Goal: Information Seeking & Learning: Learn about a topic

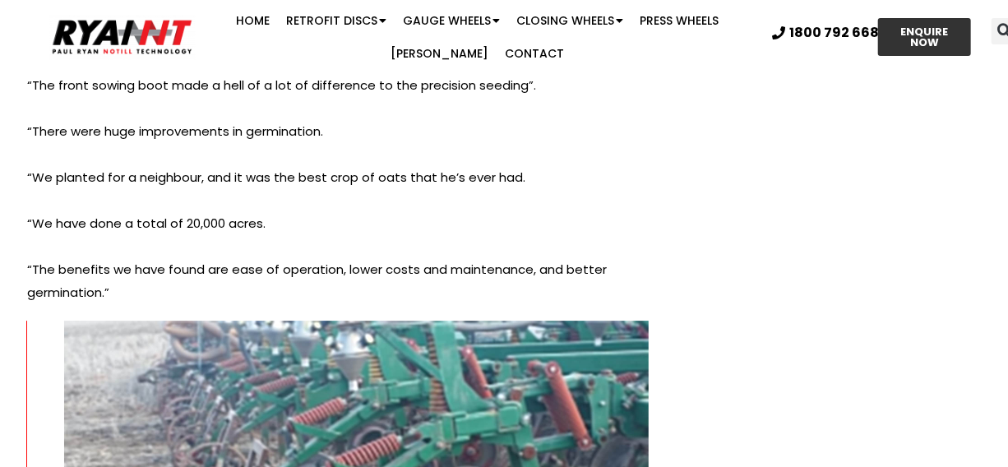
scroll to position [6324, 0]
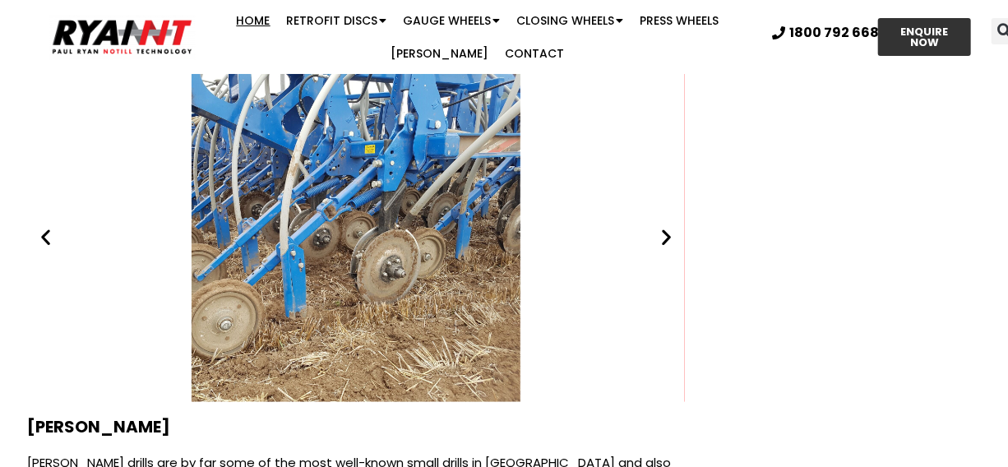
click at [253, 24] on link "Home" at bounding box center [254, 20] width 50 height 33
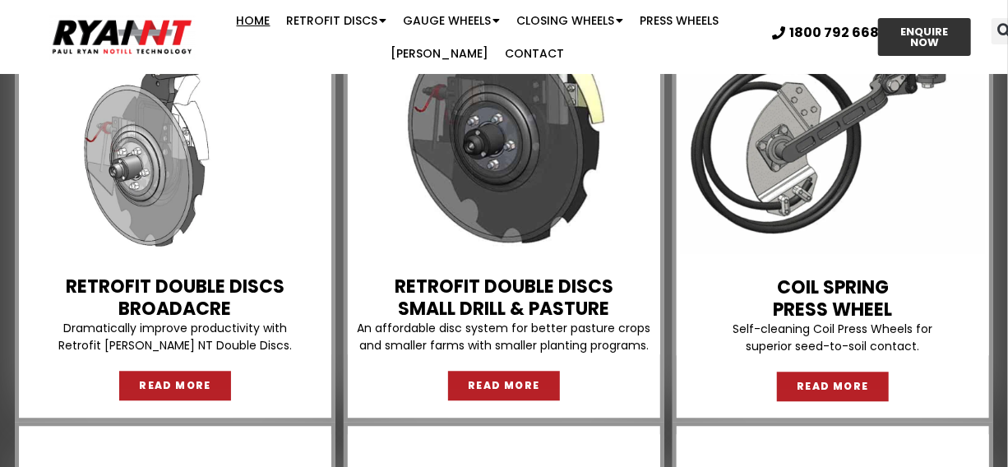
scroll to position [1659, 0]
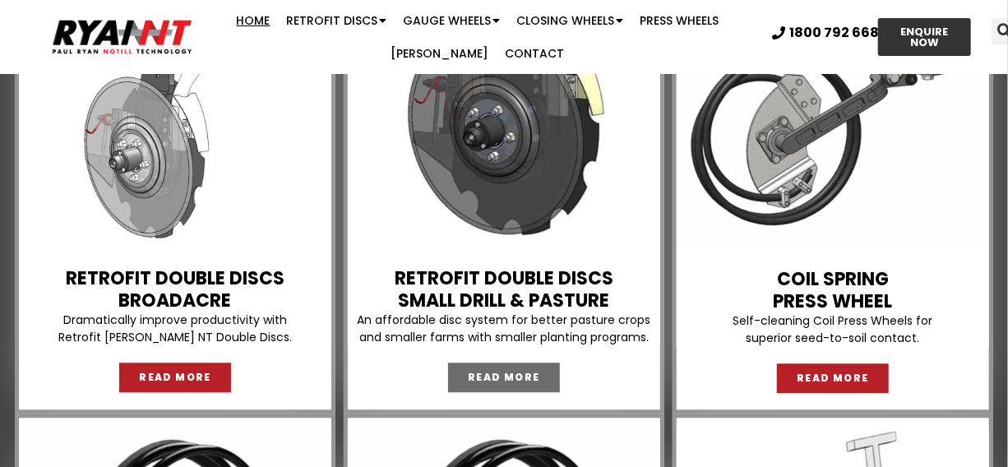
click at [498, 376] on span "READ MORE" at bounding box center [504, 378] width 72 height 10
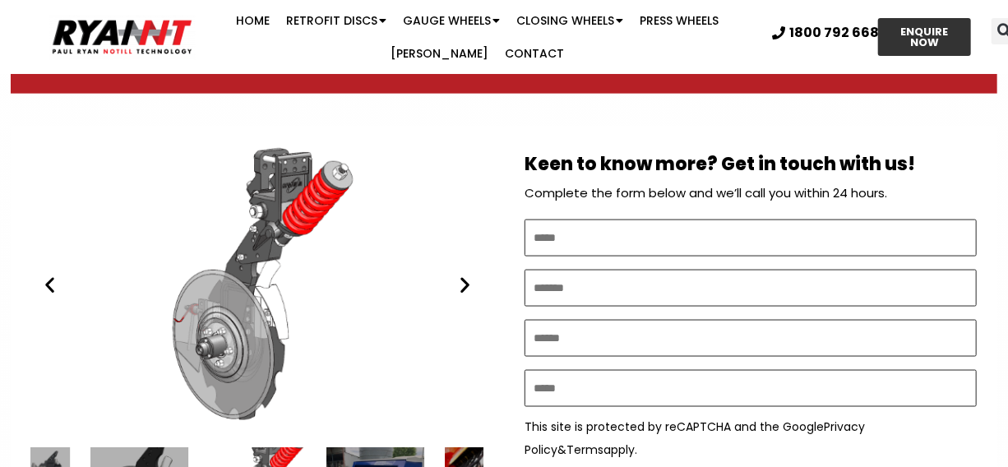
scroll to position [887, 0]
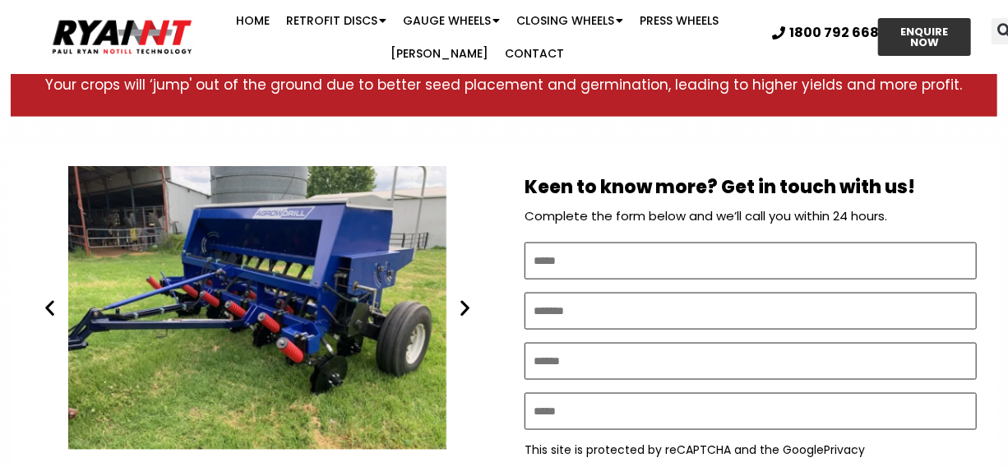
click at [464, 311] on icon "Next slide" at bounding box center [465, 308] width 21 height 21
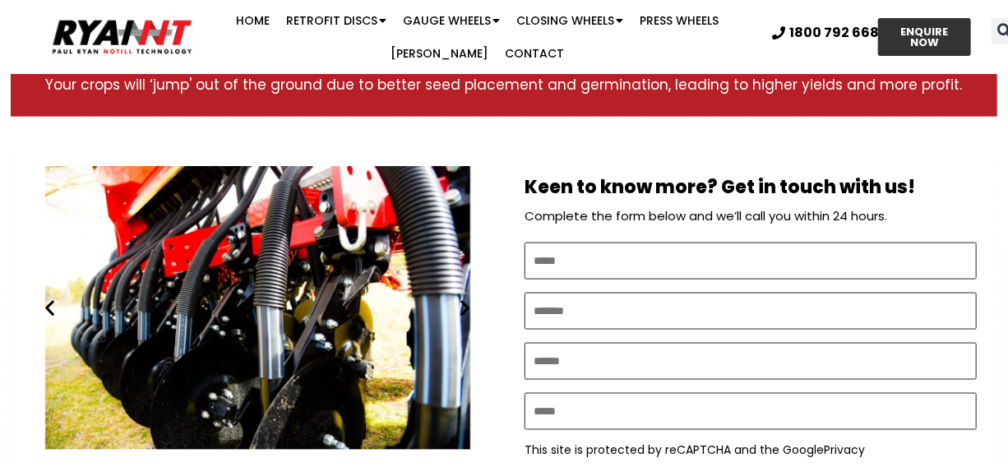
click at [465, 307] on icon "Next slide" at bounding box center [465, 308] width 21 height 21
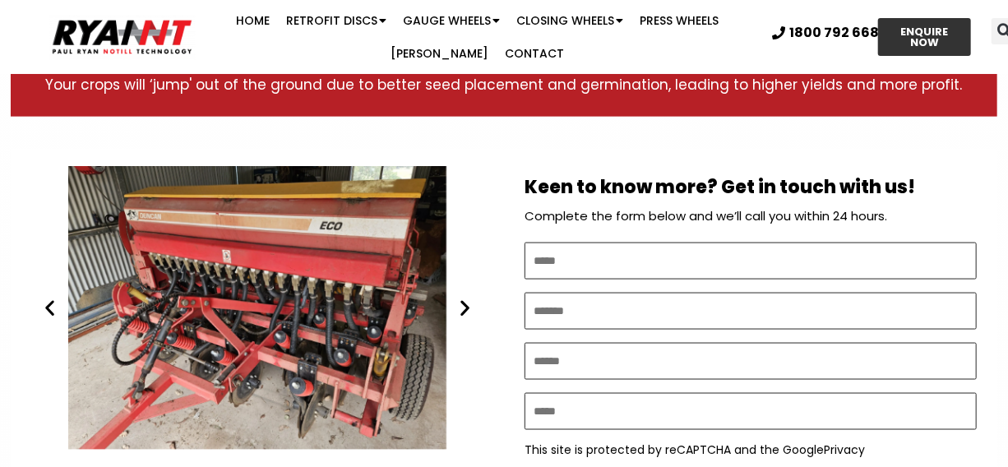
click at [470, 316] on icon "Next slide" at bounding box center [465, 308] width 21 height 21
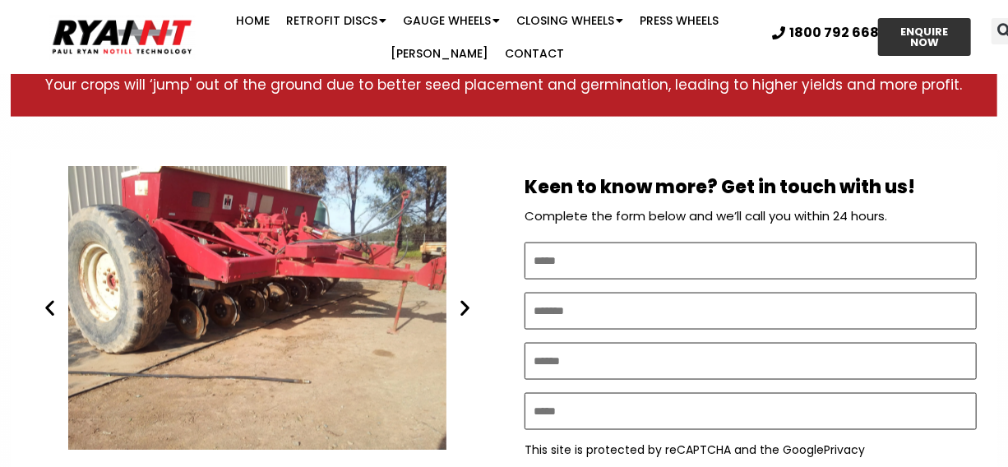
click at [461, 301] on icon "Next slide" at bounding box center [465, 308] width 21 height 21
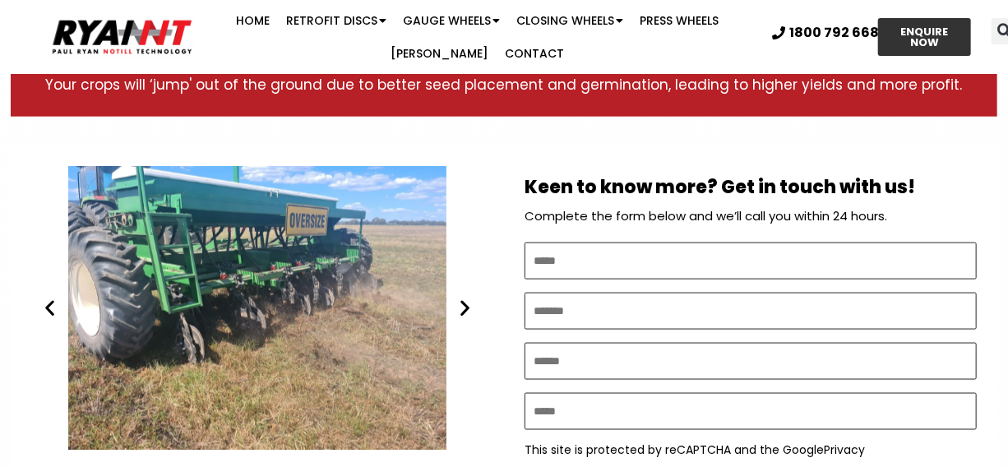
click at [461, 301] on icon "Next slide" at bounding box center [465, 308] width 21 height 21
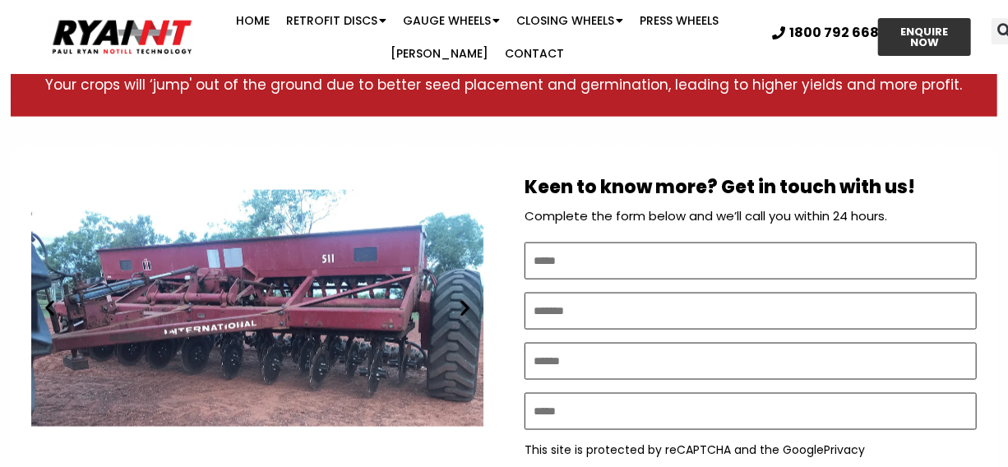
click at [461, 301] on icon "Next slide" at bounding box center [465, 308] width 21 height 21
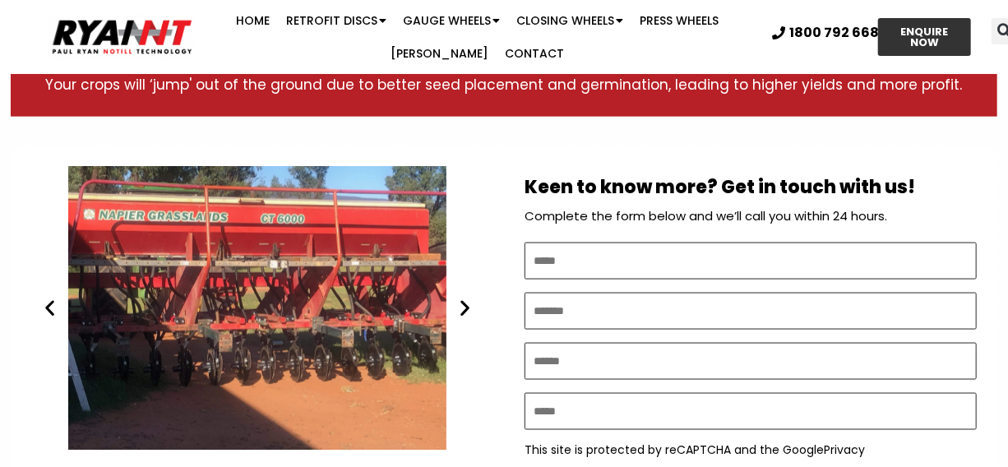
click at [461, 308] on icon "Next slide" at bounding box center [465, 308] width 21 height 21
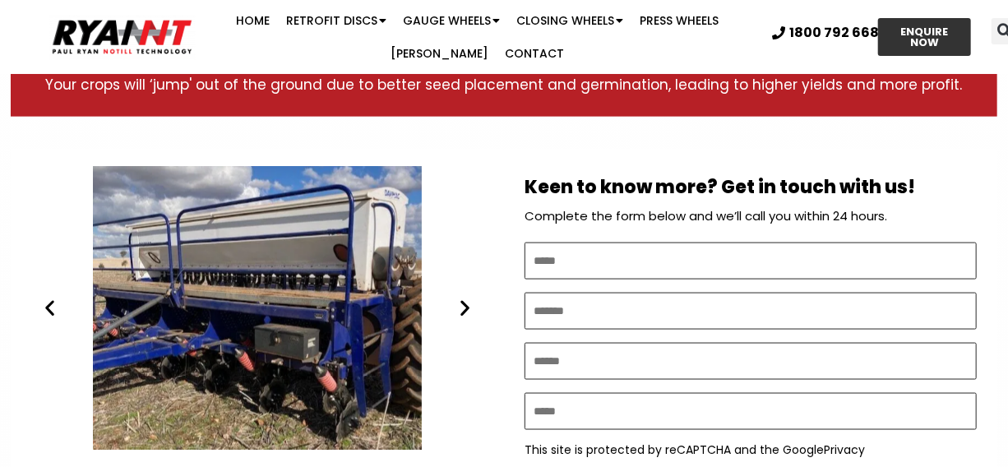
click at [461, 308] on icon "Next slide" at bounding box center [465, 308] width 21 height 21
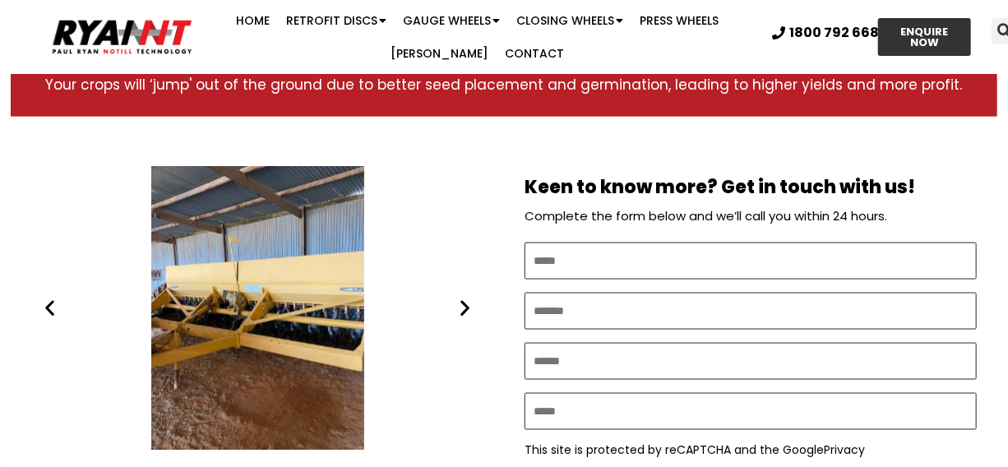
click at [461, 308] on icon "Next slide" at bounding box center [465, 308] width 21 height 21
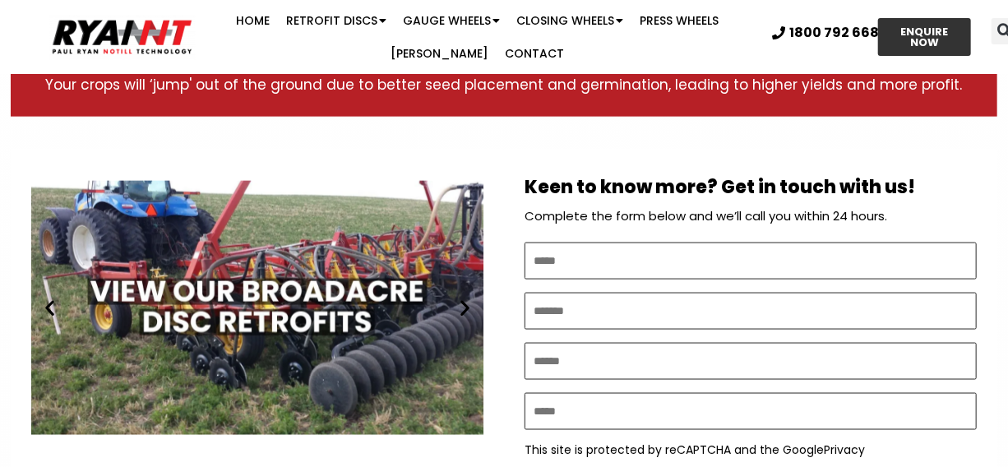
click at [461, 308] on icon "Next slide" at bounding box center [465, 308] width 21 height 21
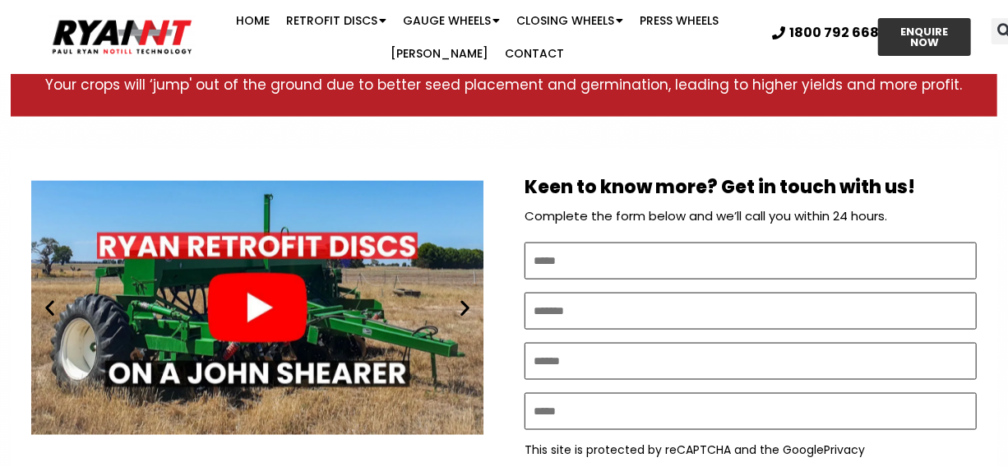
click at [461, 308] on icon "Next slide" at bounding box center [465, 308] width 21 height 21
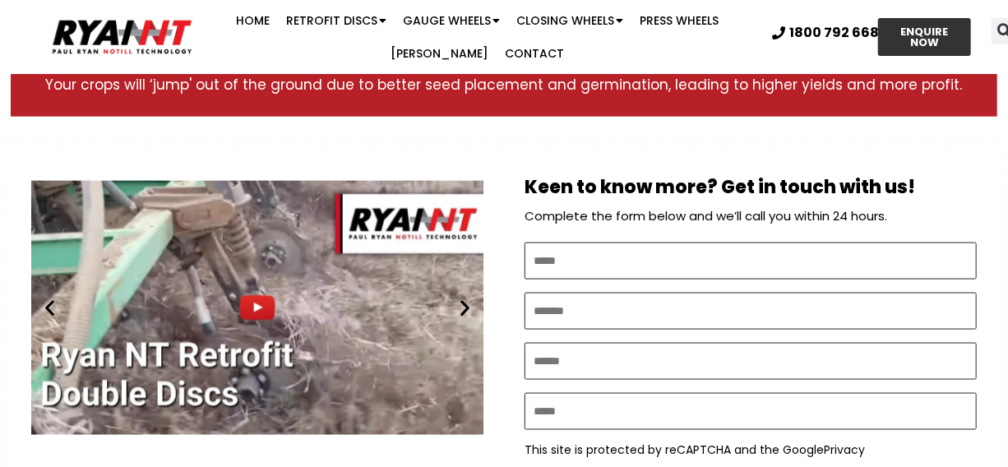
click at [461, 308] on icon "Next slide" at bounding box center [465, 308] width 21 height 21
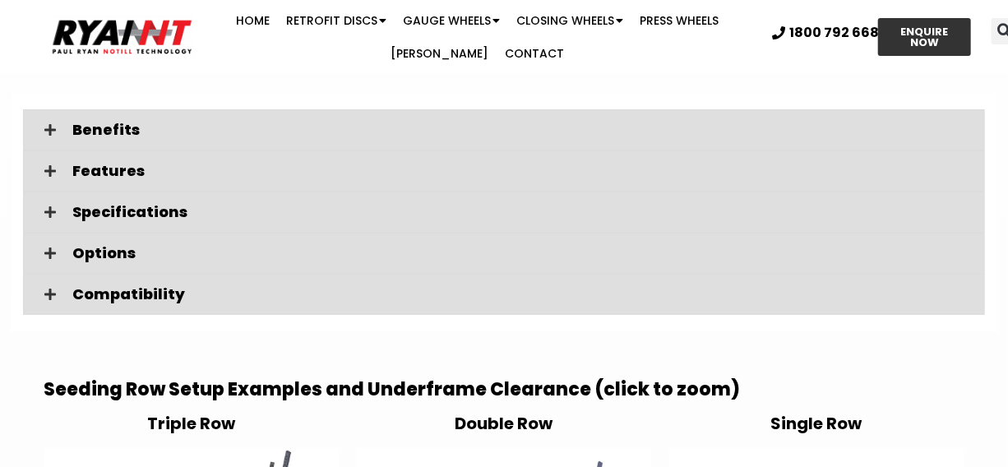
scroll to position [2686, 0]
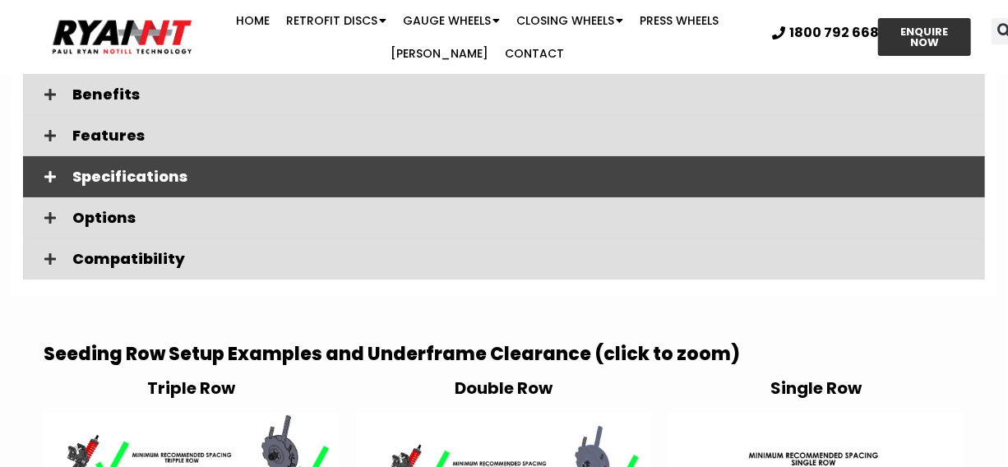
click at [658, 178] on span "Specifications" at bounding box center [522, 176] width 900 height 15
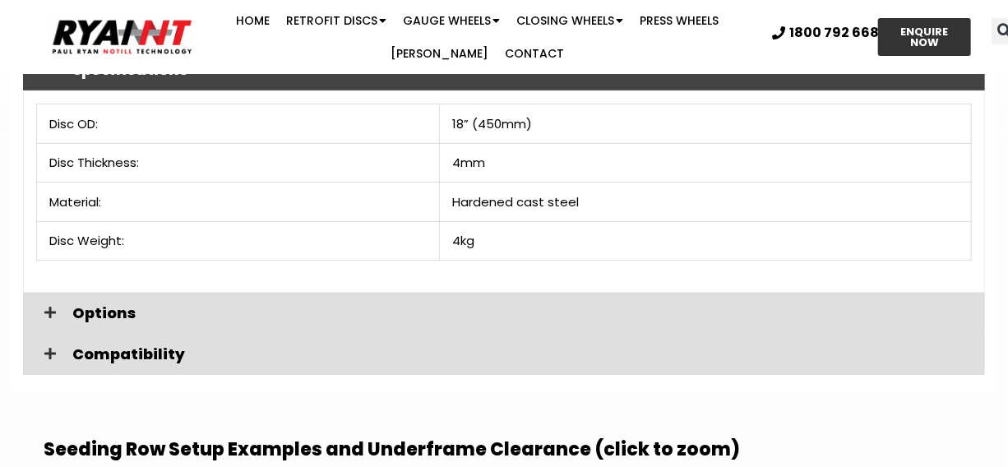
scroll to position [2804, 0]
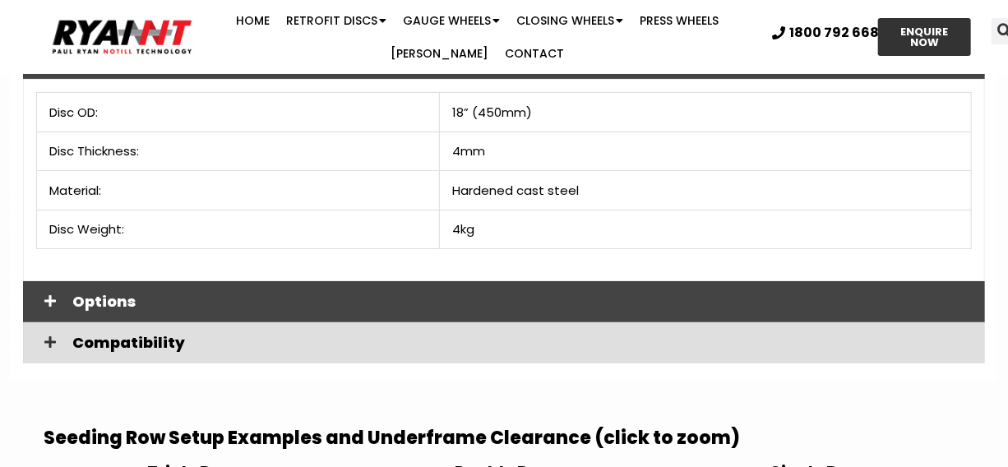
click at [726, 300] on span "Options" at bounding box center [522, 301] width 900 height 15
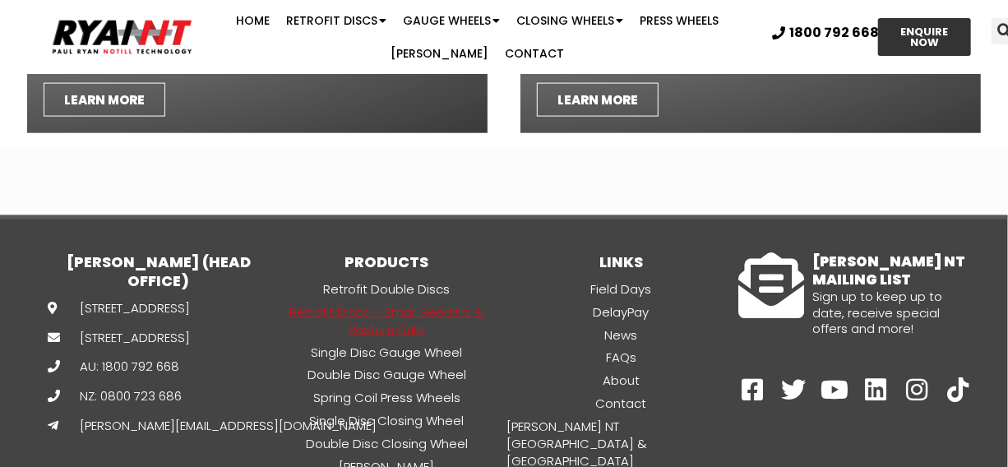
scroll to position [6686, 0]
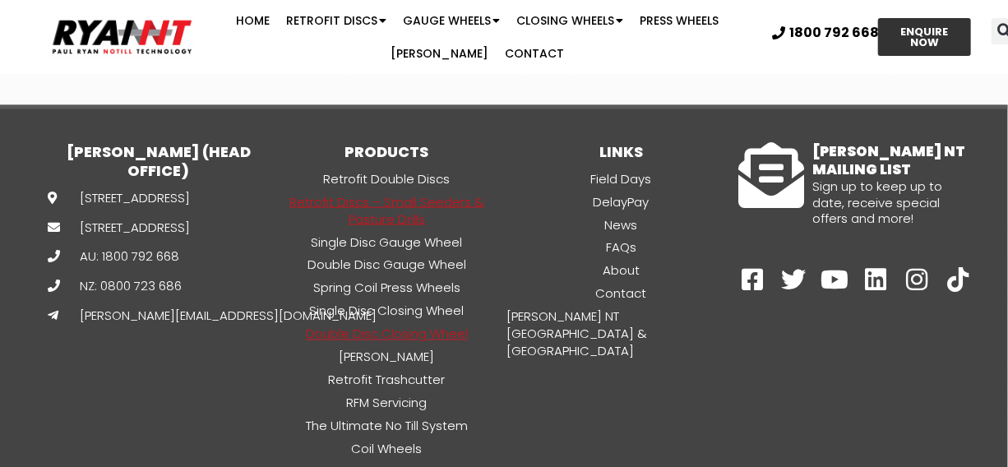
click at [399, 332] on link "Double Disc Closing Wheel" at bounding box center [387, 334] width 234 height 19
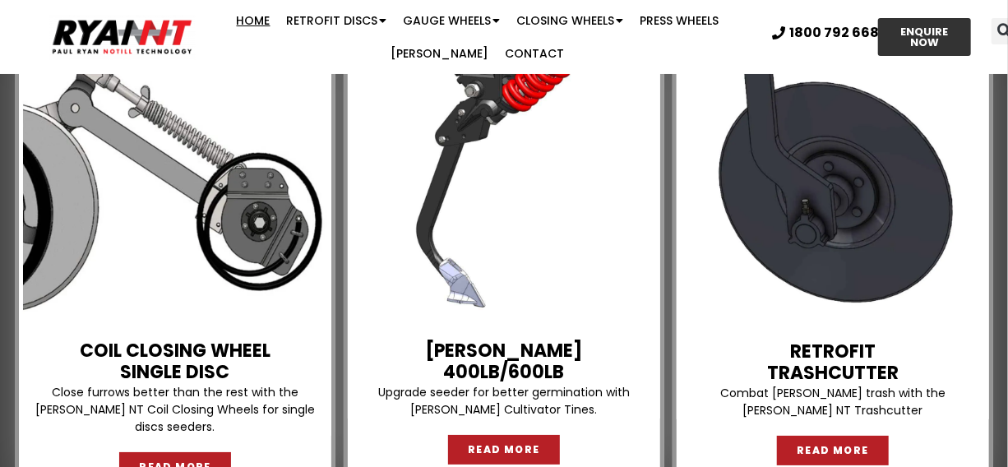
scroll to position [2616, 0]
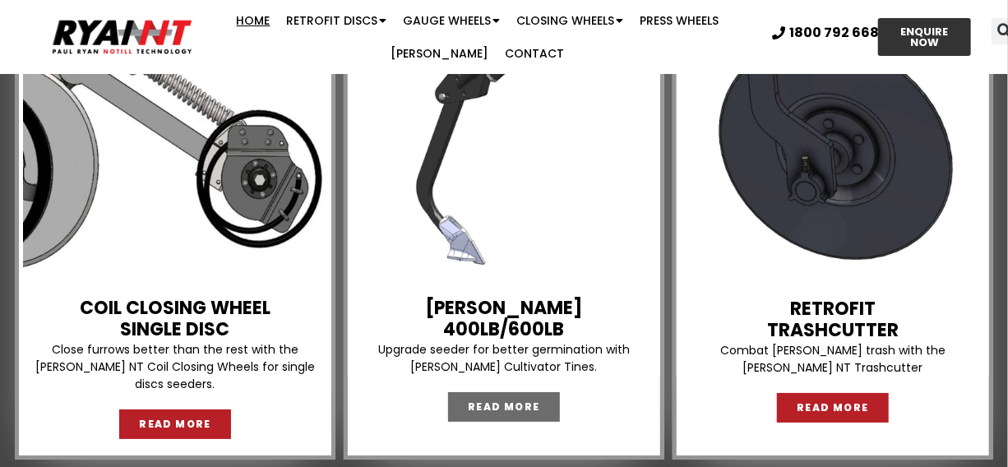
click at [504, 402] on span "READ MORE" at bounding box center [504, 407] width 72 height 10
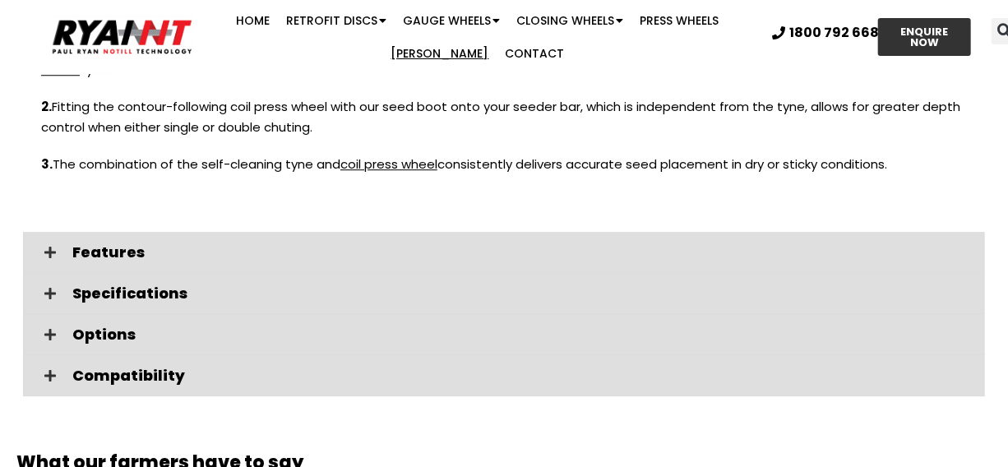
scroll to position [2069, 0]
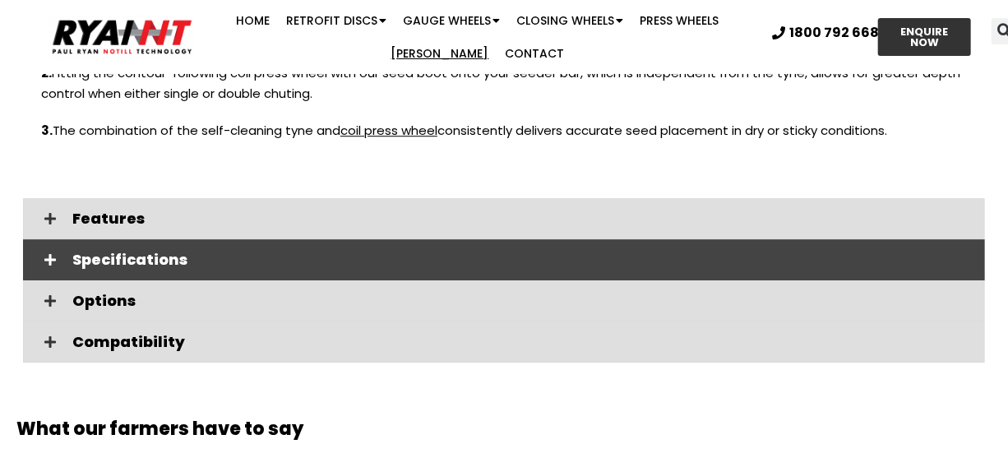
click at [745, 252] on span "Specifications" at bounding box center [522, 259] width 900 height 15
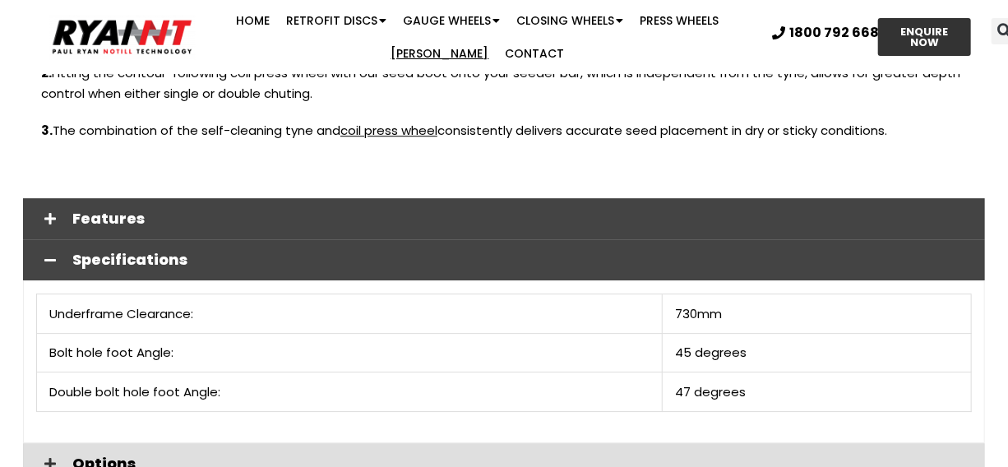
click at [817, 211] on span "Features" at bounding box center [522, 218] width 900 height 15
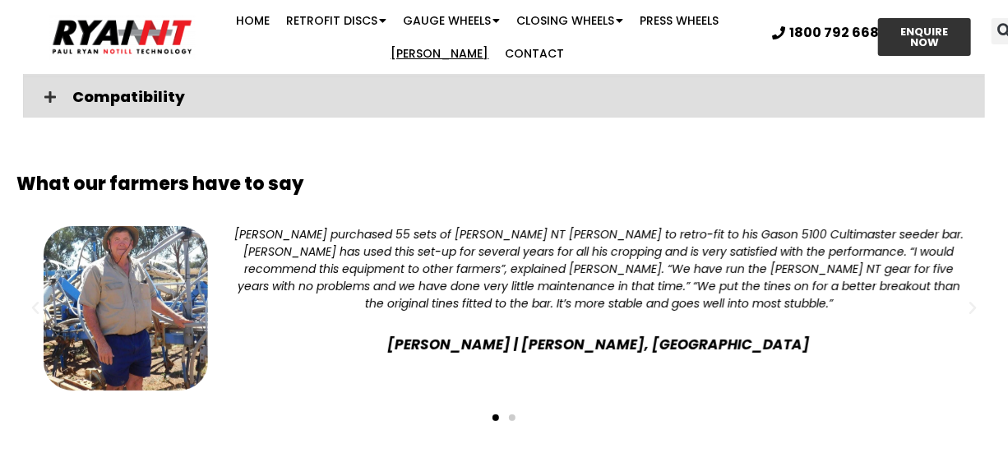
scroll to position [2805, 0]
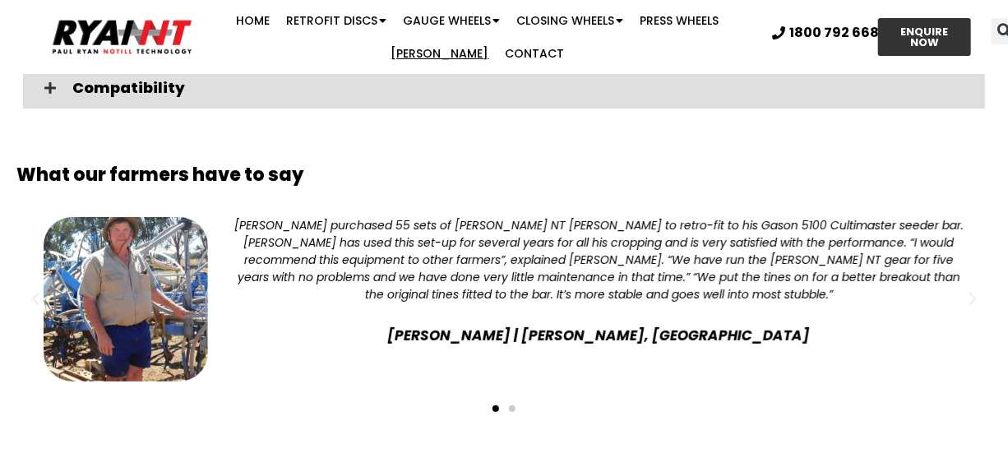
click at [512, 405] on span "Go to slide 2" at bounding box center [512, 408] width 7 height 7
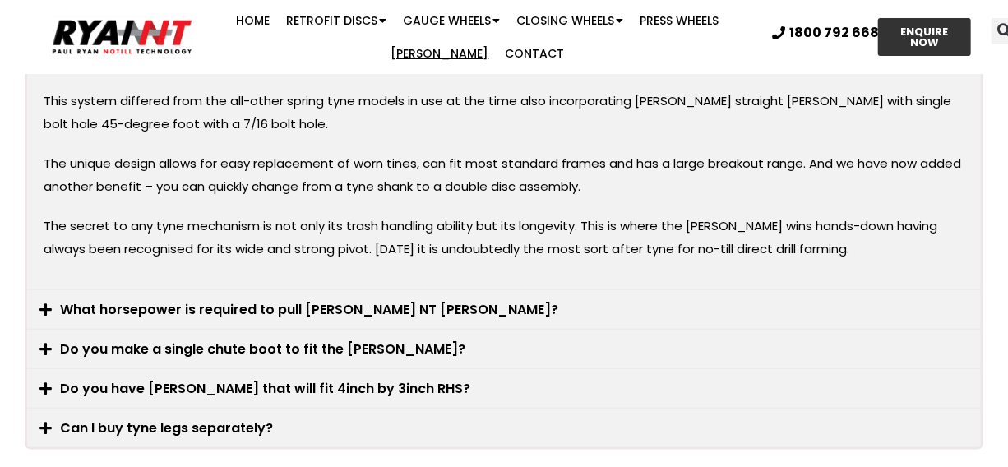
scroll to position [3576, 0]
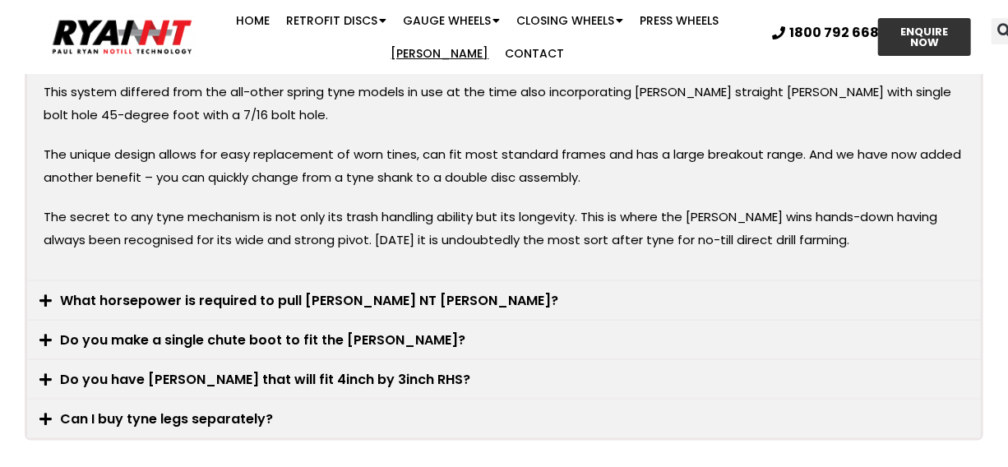
click at [396, 291] on link "What horsepower is required to pull [PERSON_NAME] NT [PERSON_NAME]?" at bounding box center [310, 300] width 498 height 19
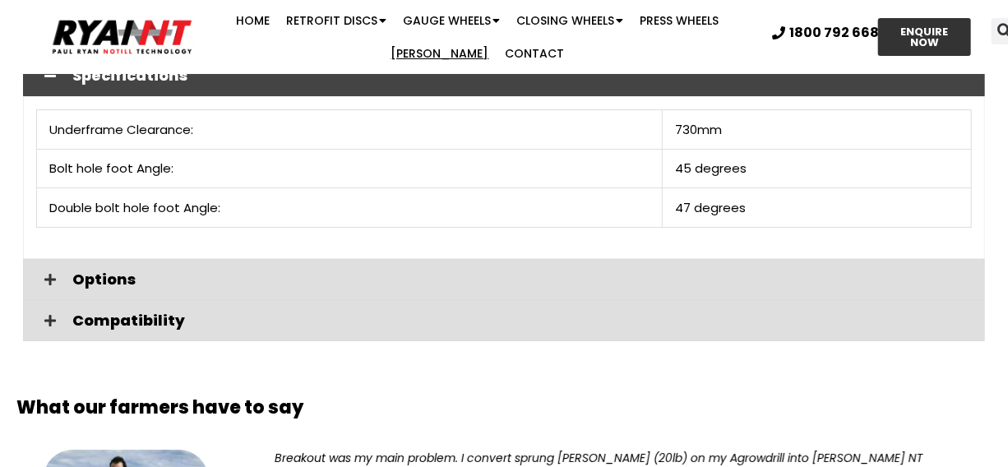
scroll to position [2547, 0]
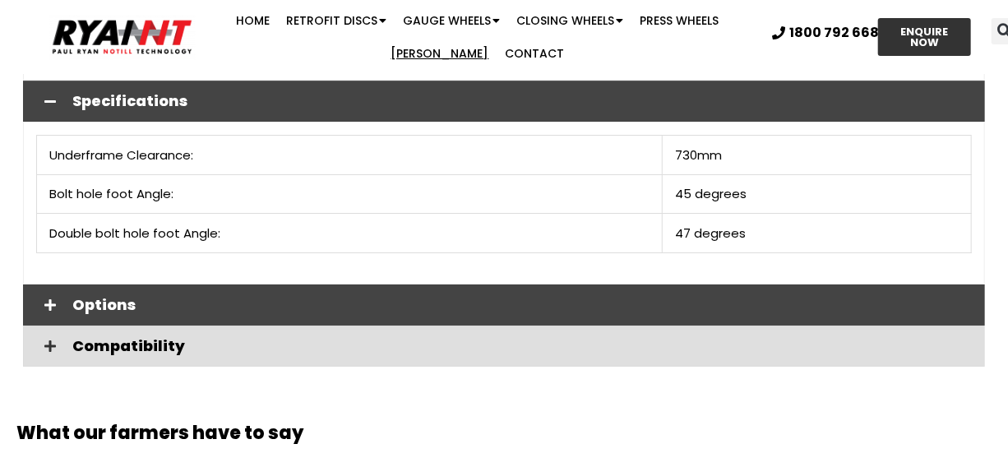
click at [808, 285] on div "Options" at bounding box center [504, 305] width 962 height 41
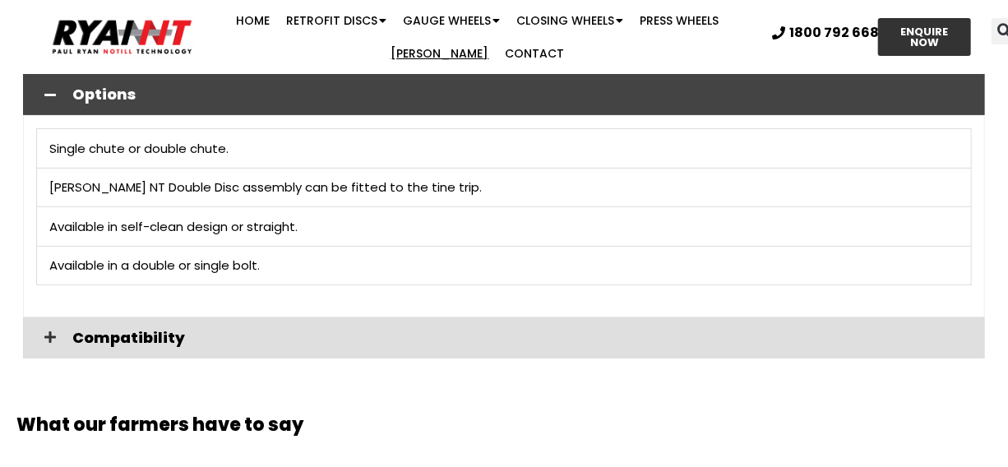
scroll to position [2819, 0]
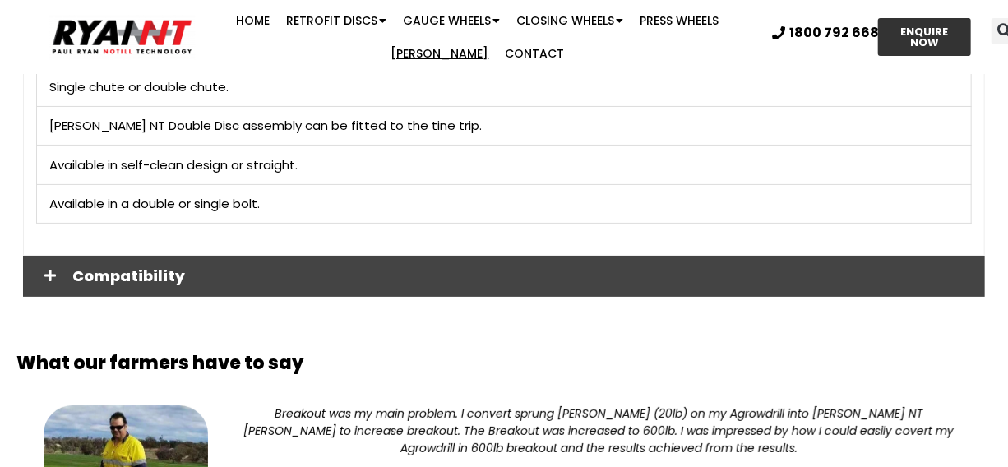
click at [706, 256] on div "Compatibility" at bounding box center [504, 276] width 962 height 41
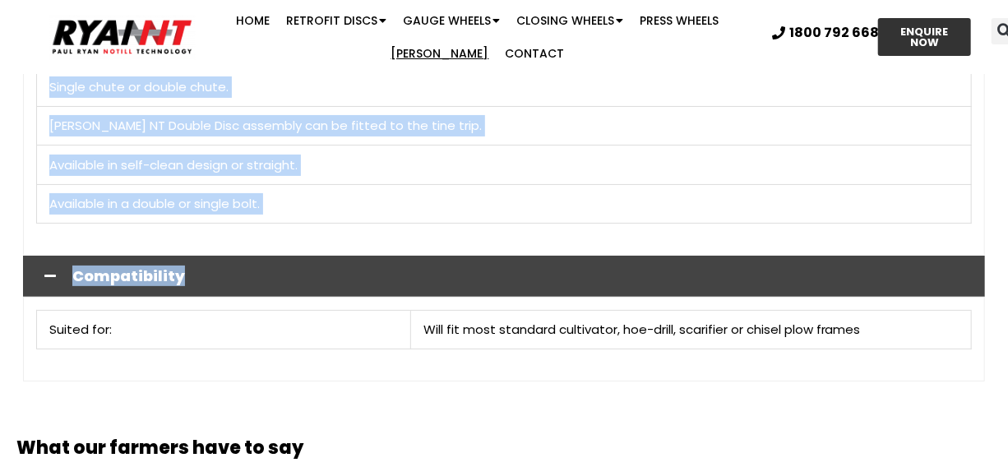
drag, startPoint x: 1007, startPoint y: 262, endPoint x: 998, endPoint y: 163, distance: 100.0
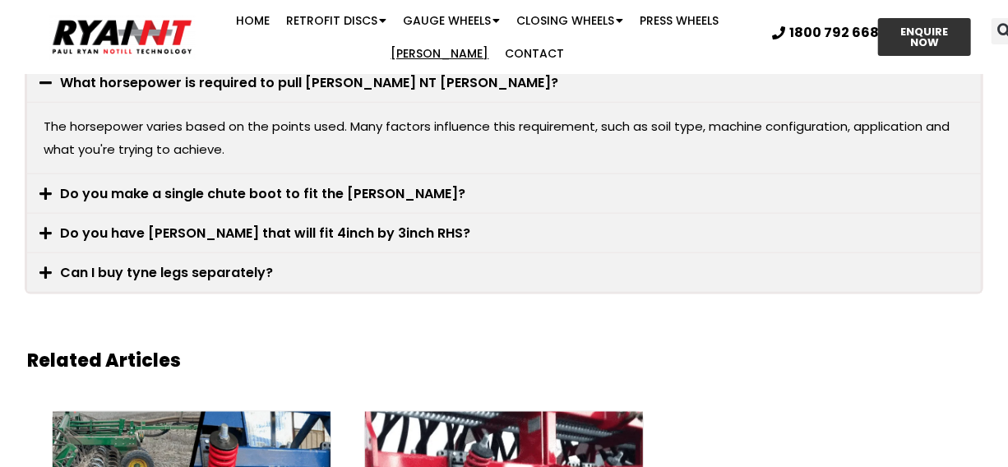
scroll to position [3550, 0]
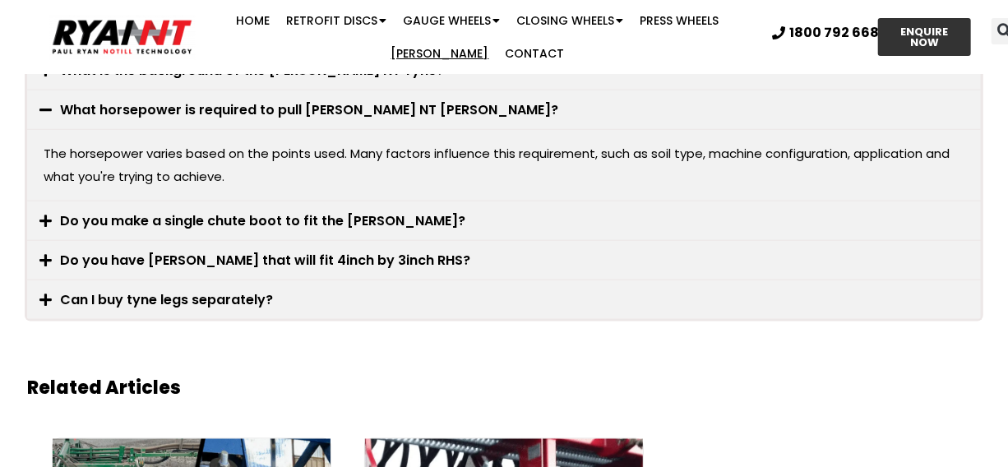
click at [551, 280] on div "Can I buy tyne legs separately?" at bounding box center [504, 299] width 954 height 39
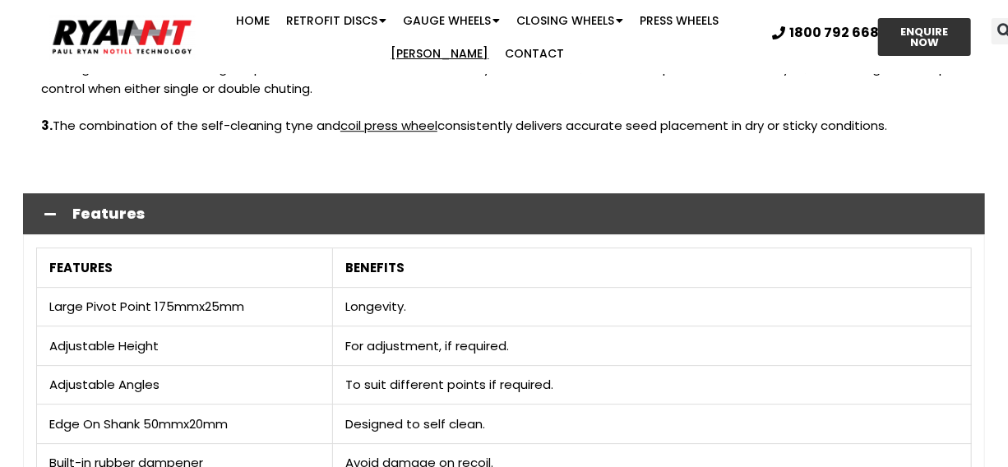
scroll to position [82, 0]
